Goal: Information Seeking & Learning: Learn about a topic

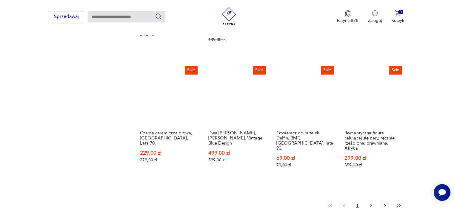
scroll to position [571, 0]
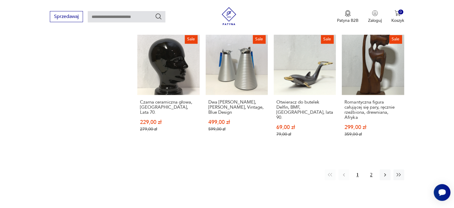
click at [374, 169] on button "2" at bounding box center [371, 174] width 11 height 11
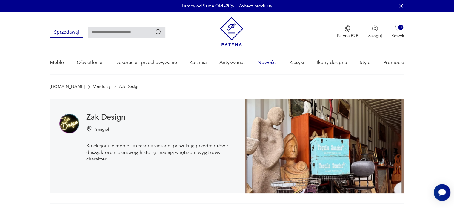
click at [259, 61] on link "Nowości" at bounding box center [267, 62] width 19 height 23
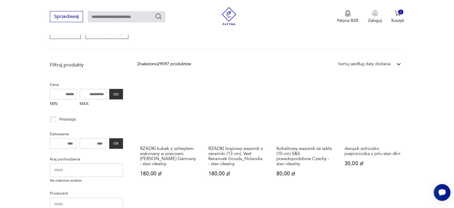
scroll to position [119, 0]
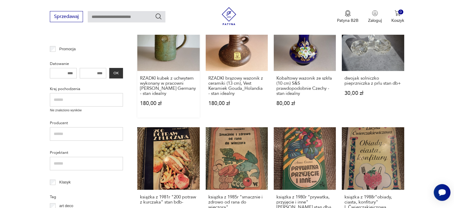
click at [168, 59] on link "RZADKI kubek z uchwytem wykonany w pracowni Rudi Stahl Germany - stan idealny 1…" at bounding box center [168, 63] width 62 height 109
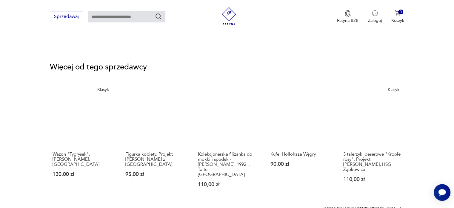
scroll to position [777, 0]
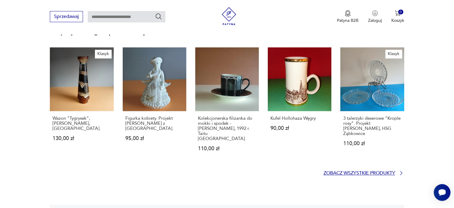
click at [338, 171] on p "Zobacz wszystkie produkty" at bounding box center [360, 173] width 72 height 4
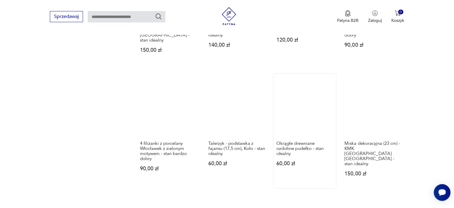
scroll to position [571, 0]
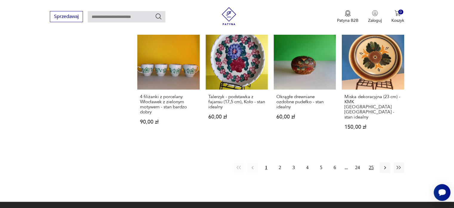
click at [371, 162] on button "25" at bounding box center [371, 167] width 11 height 11
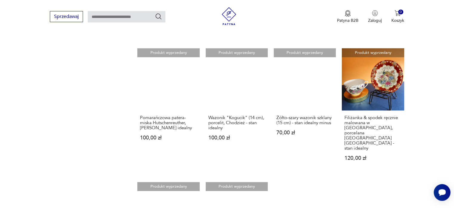
scroll to position [571, 0]
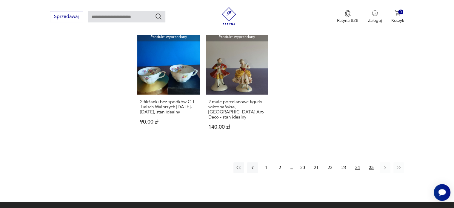
click at [359, 162] on button "24" at bounding box center [357, 167] width 11 height 11
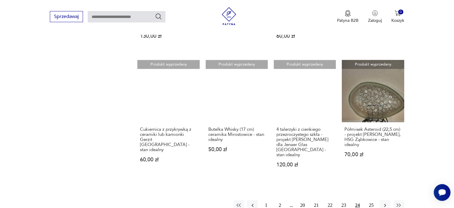
scroll to position [571, 0]
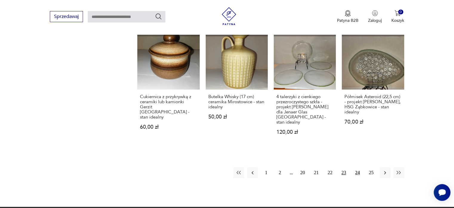
click at [344, 167] on button "23" at bounding box center [344, 172] width 11 height 11
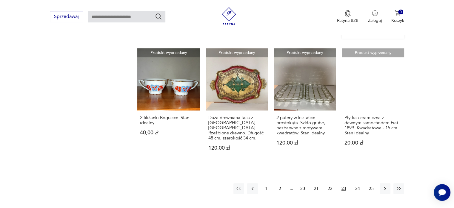
scroll to position [571, 0]
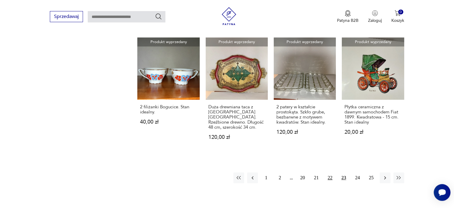
click at [328, 172] on button "22" at bounding box center [330, 177] width 11 height 11
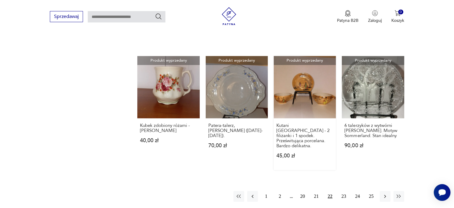
scroll to position [571, 0]
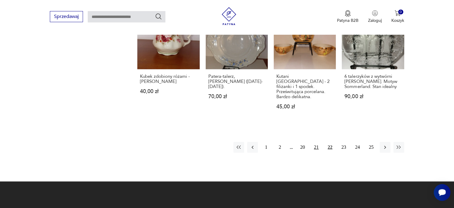
click at [316, 142] on button "21" at bounding box center [316, 147] width 11 height 11
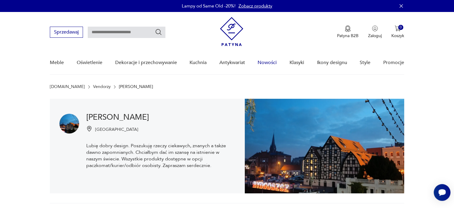
click at [274, 62] on link "Nowości" at bounding box center [267, 62] width 19 height 23
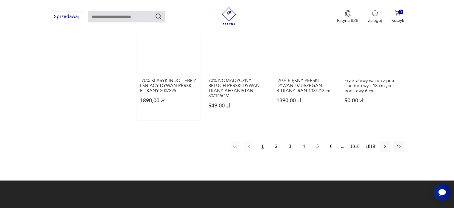
scroll to position [537, 0]
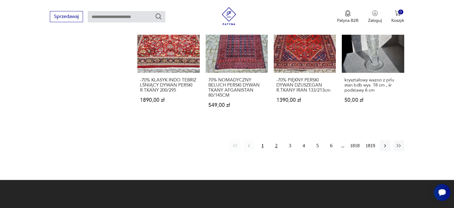
click at [275, 140] on button "2" at bounding box center [276, 145] width 11 height 11
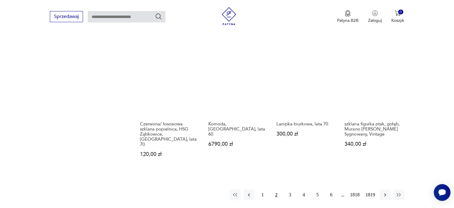
scroll to position [555, 0]
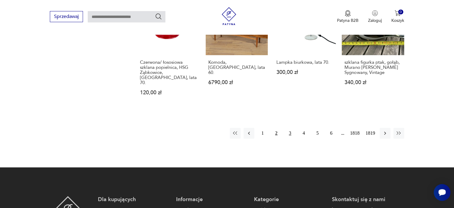
click at [289, 128] on button "3" at bounding box center [290, 133] width 11 height 11
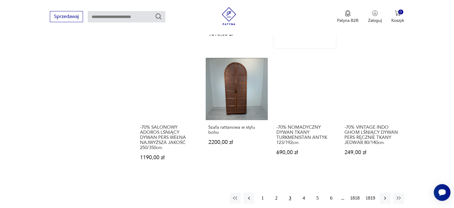
scroll to position [585, 0]
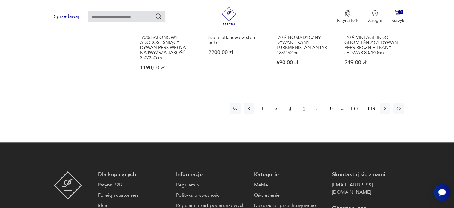
click at [302, 103] on button "4" at bounding box center [304, 108] width 11 height 11
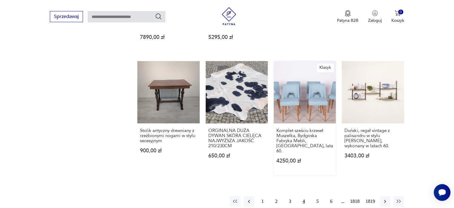
scroll to position [525, 0]
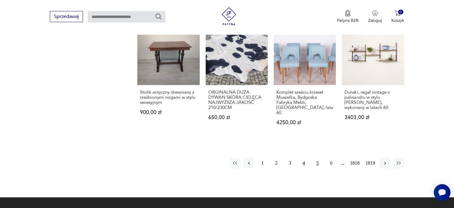
click at [318, 157] on button "5" at bounding box center [317, 162] width 11 height 11
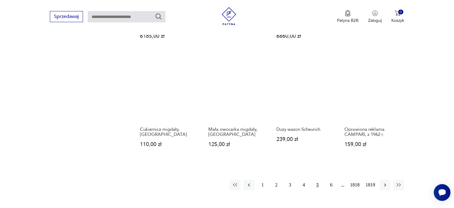
scroll to position [525, 0]
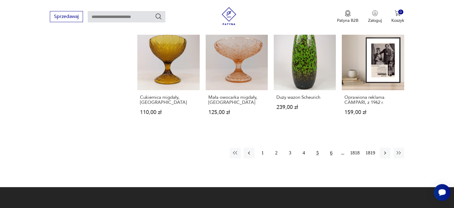
click at [331, 147] on button "6" at bounding box center [331, 152] width 11 height 11
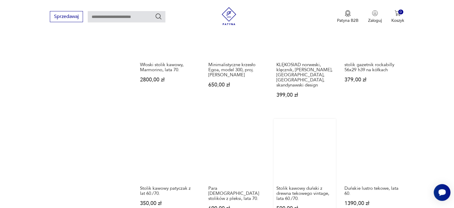
scroll to position [495, 0]
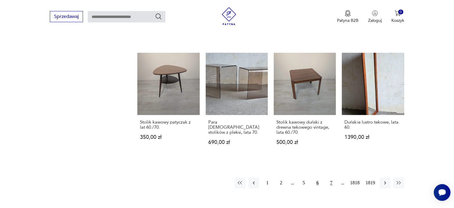
click at [331, 177] on button "7" at bounding box center [331, 182] width 11 height 11
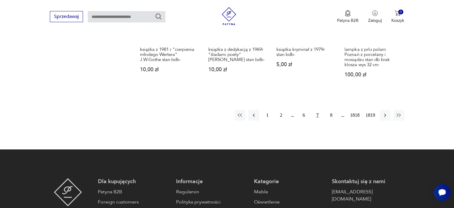
scroll to position [585, 0]
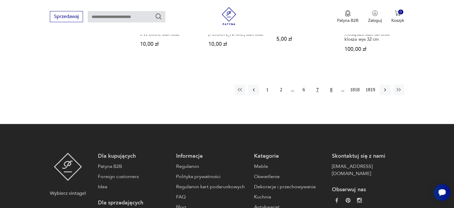
click at [331, 84] on button "8" at bounding box center [331, 89] width 11 height 11
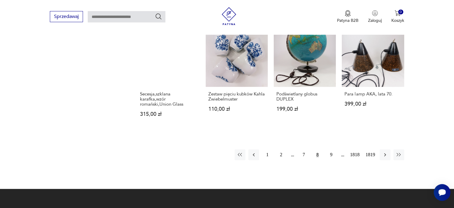
scroll to position [555, 0]
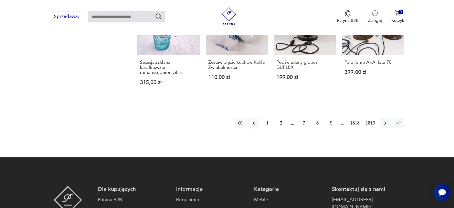
click at [330, 118] on button "9" at bounding box center [331, 122] width 11 height 11
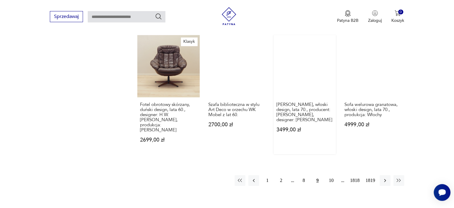
scroll to position [585, 0]
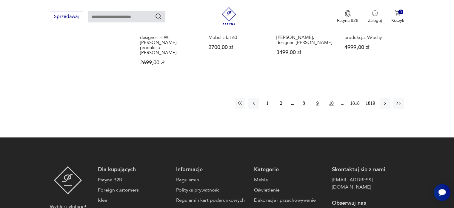
click at [331, 98] on button "10" at bounding box center [331, 103] width 11 height 11
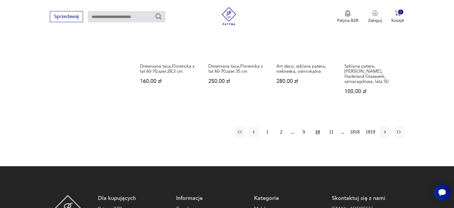
scroll to position [585, 0]
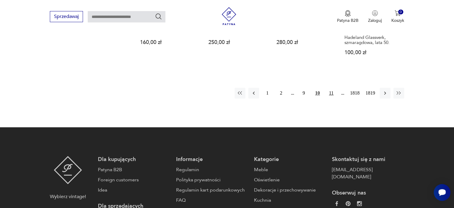
click at [331, 88] on button "11" at bounding box center [331, 93] width 11 height 11
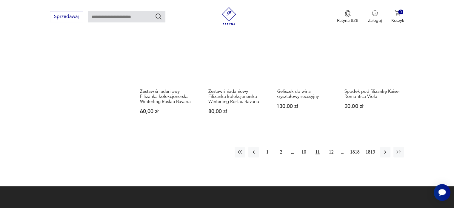
scroll to position [555, 0]
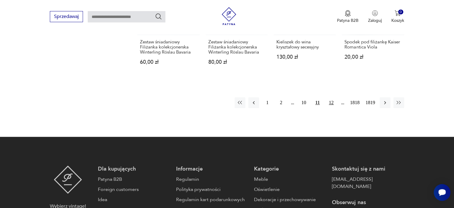
click at [330, 97] on button "12" at bounding box center [331, 102] width 11 height 11
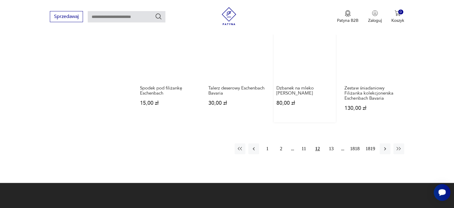
scroll to position [585, 0]
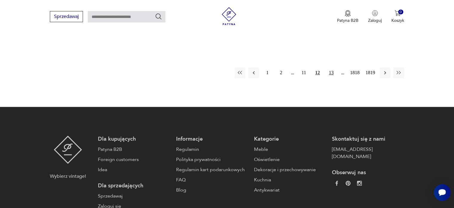
click at [330, 73] on button "13" at bounding box center [331, 72] width 11 height 11
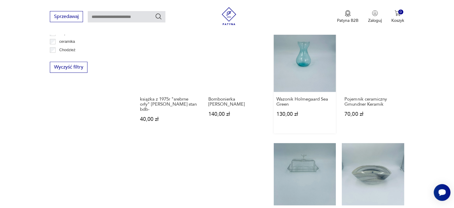
scroll to position [436, 0]
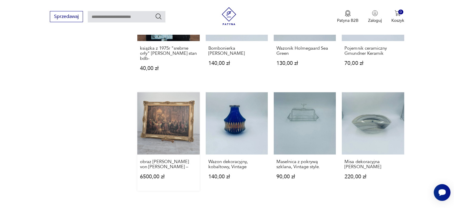
click at [165, 122] on link "obraz Adolph von Menzel – 6500,00 zł" at bounding box center [168, 141] width 62 height 99
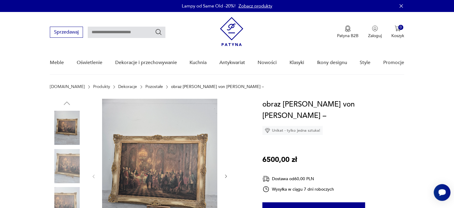
click at [171, 165] on img at bounding box center [159, 176] width 115 height 154
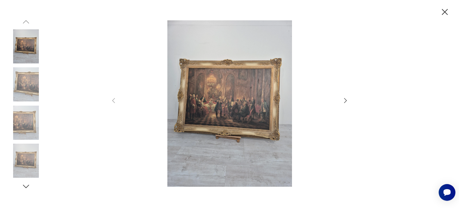
click at [174, 162] on img at bounding box center [229, 103] width 213 height 166
click at [207, 113] on img at bounding box center [229, 103] width 213 height 166
click at [25, 186] on icon "button" at bounding box center [26, 186] width 9 height 9
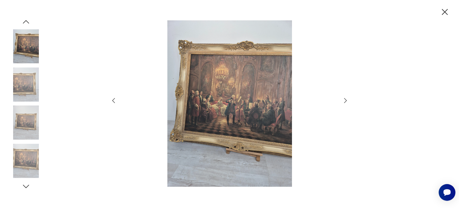
click at [25, 186] on icon "button" at bounding box center [26, 186] width 9 height 9
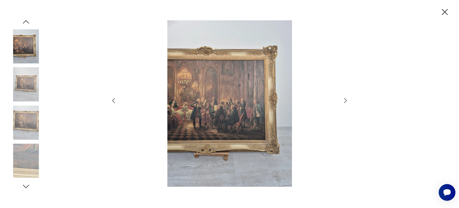
click at [25, 186] on icon "button" at bounding box center [26, 186] width 9 height 9
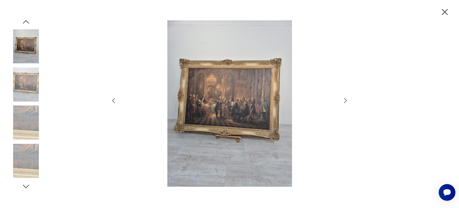
click at [25, 186] on icon "button" at bounding box center [26, 186] width 9 height 9
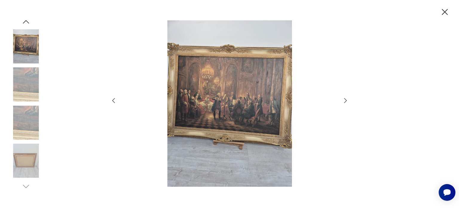
click at [13, 149] on img at bounding box center [26, 160] width 34 height 34
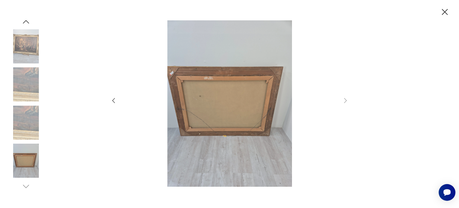
click at [23, 134] on img at bounding box center [26, 122] width 34 height 34
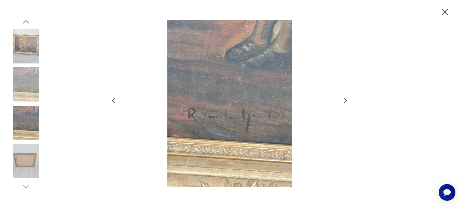
click at [246, 123] on img at bounding box center [229, 103] width 213 height 166
click at [21, 79] on img at bounding box center [26, 84] width 34 height 34
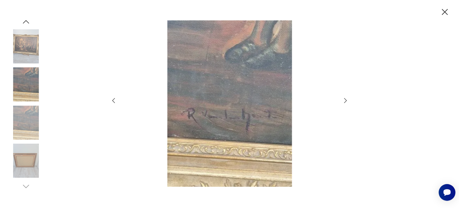
click at [25, 40] on img at bounding box center [26, 46] width 34 height 34
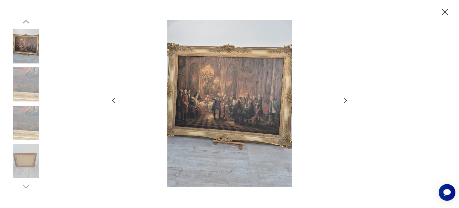
click at [241, 109] on img at bounding box center [229, 103] width 213 height 166
click at [446, 11] on icon "button" at bounding box center [444, 12] width 10 height 10
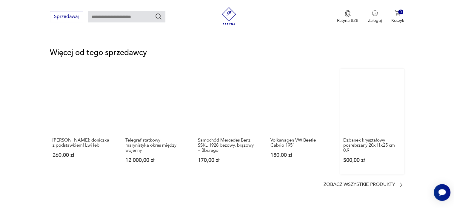
scroll to position [777, 0]
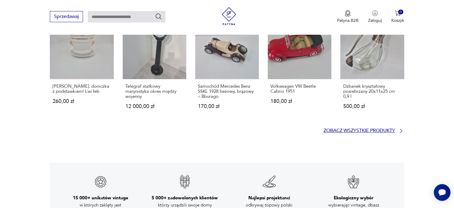
click at [349, 116] on section "Więcej od tego sprzedawcy Seltmann Weiden: doniczka z podstawkiem! Lwi łeb 260,…" at bounding box center [227, 64] width 354 height 138
click at [348, 128] on p "Zobacz wszystkie produkty" at bounding box center [360, 130] width 72 height 4
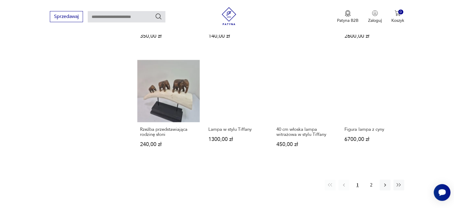
scroll to position [541, 0]
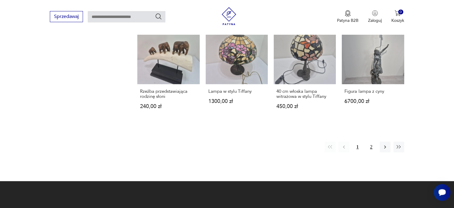
click at [373, 146] on button "2" at bounding box center [371, 146] width 11 height 11
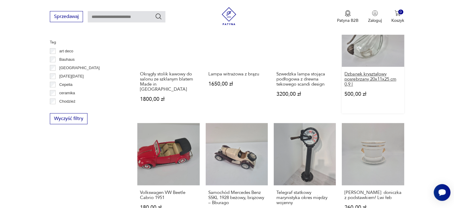
scroll to position [392, 0]
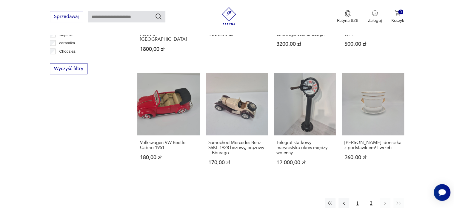
click at [359, 198] on button "1" at bounding box center [357, 202] width 11 height 11
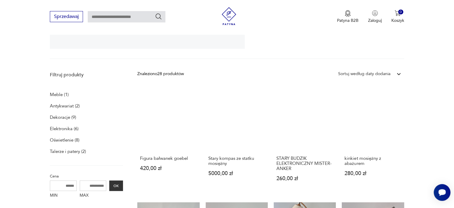
scroll to position [123, 0]
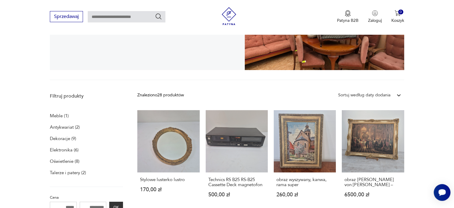
drag, startPoint x: 454, startPoint y: 60, endPoint x: 454, endPoint y: 44, distance: 16.7
click at [454, 44] on section "Jan Pietrzykowski Antyki Vintage i Desing Prowadzę magazyn z artykułami vintage…" at bounding box center [227, 28] width 454 height 105
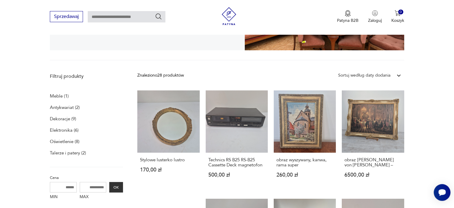
scroll to position [0, 0]
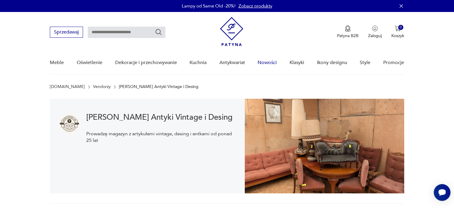
click at [271, 63] on link "Nowości" at bounding box center [267, 62] width 19 height 23
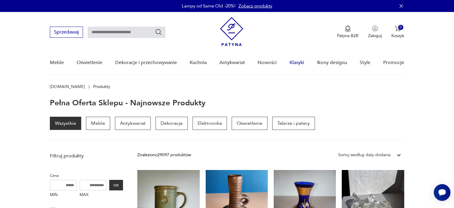
click at [297, 63] on link "Klasyki" at bounding box center [297, 62] width 15 height 23
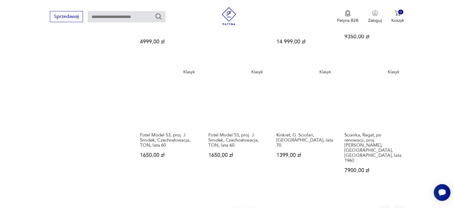
scroll to position [537, 0]
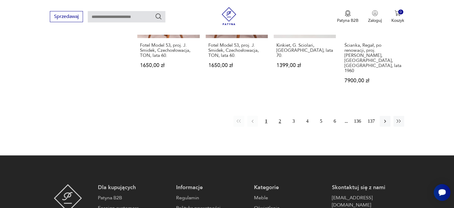
click at [278, 116] on button "2" at bounding box center [280, 121] width 11 height 11
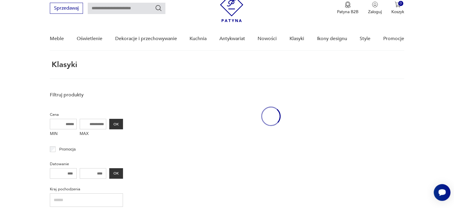
scroll to position [22, 0]
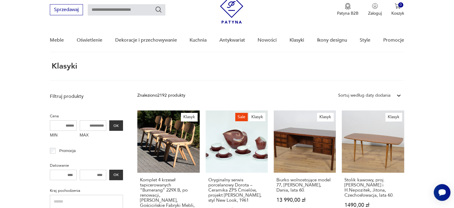
click at [123, 13] on input "text" at bounding box center [127, 9] width 78 height 11
type input "******"
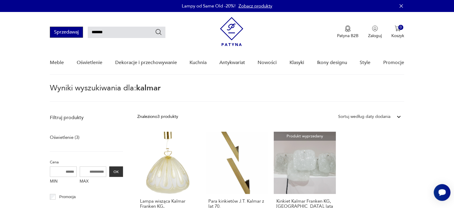
drag, startPoint x: 62, startPoint y: 30, endPoint x: 57, endPoint y: 30, distance: 5.2
click at [57, 30] on div "Sprzedawaj ******" at bounding box center [108, 32] width 116 height 11
type input "*******"
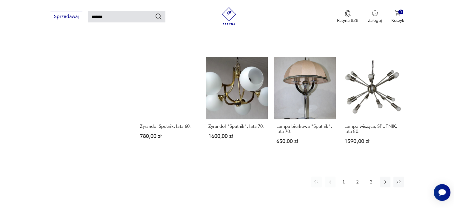
scroll to position [499, 0]
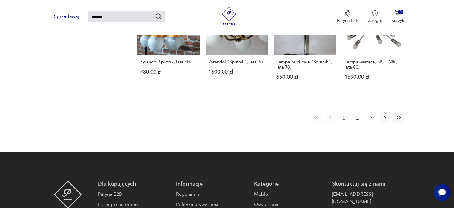
click at [354, 112] on button "2" at bounding box center [357, 117] width 11 height 11
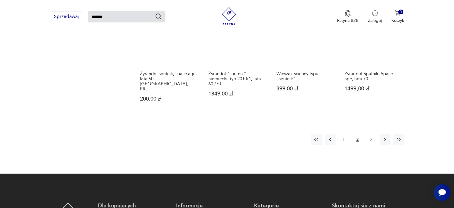
scroll to position [469, 0]
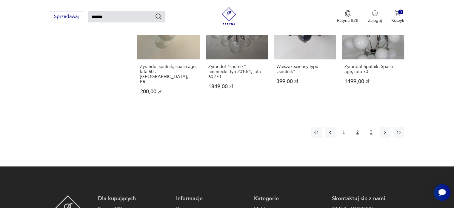
click at [371, 127] on button "3" at bounding box center [371, 132] width 11 height 11
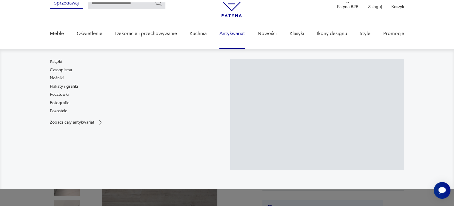
scroll to position [60, 0]
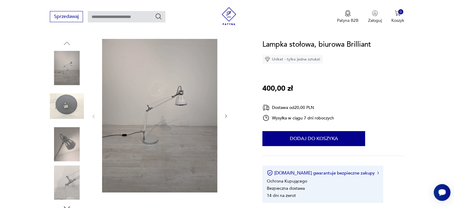
click at [158, 111] on img at bounding box center [159, 115] width 115 height 153
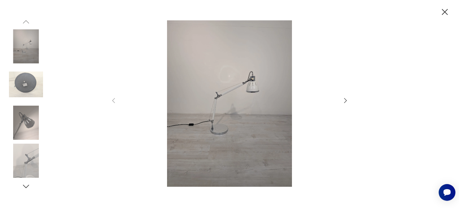
click at [33, 150] on img at bounding box center [26, 160] width 34 height 34
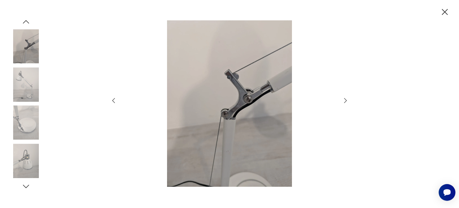
click at [27, 143] on img at bounding box center [26, 160] width 34 height 34
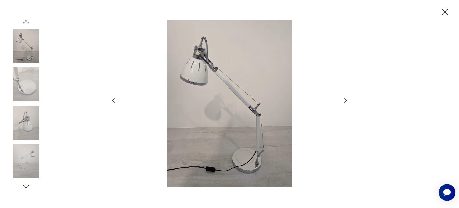
click at [27, 122] on img at bounding box center [26, 122] width 34 height 34
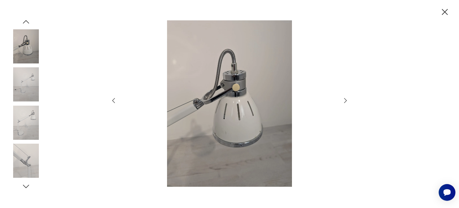
click at [29, 76] on img at bounding box center [26, 84] width 34 height 34
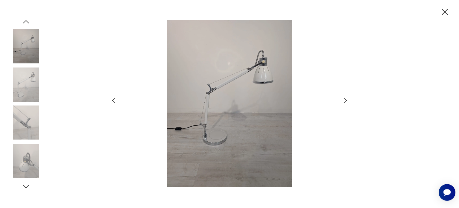
click at [444, 10] on icon "button" at bounding box center [444, 12] width 10 height 10
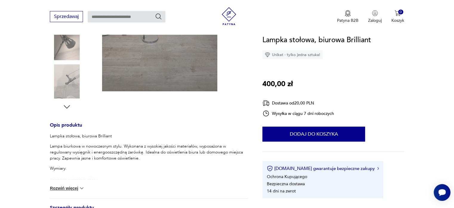
scroll to position [209, 0]
